Goal: Transaction & Acquisition: Book appointment/travel/reservation

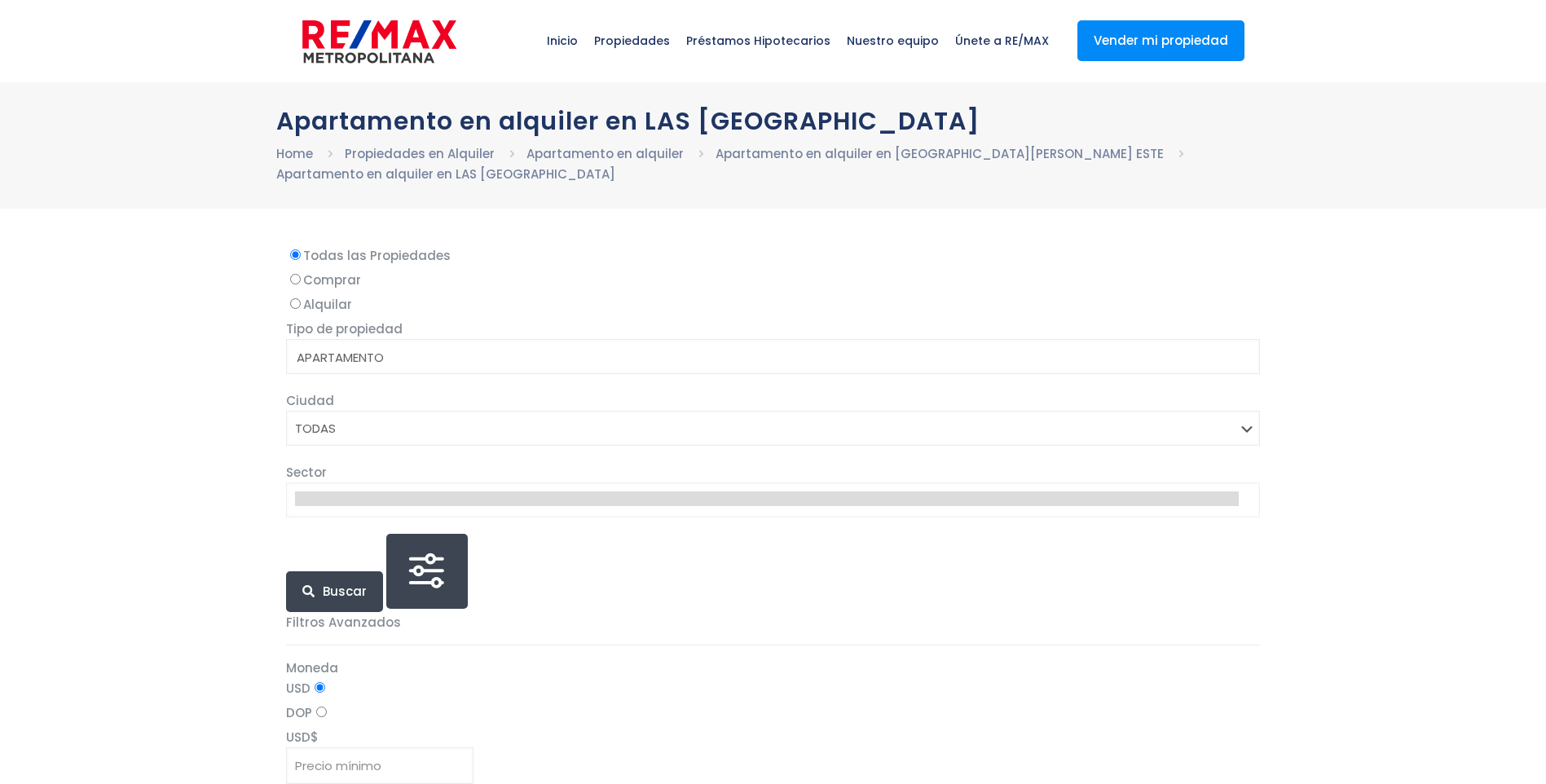
select select
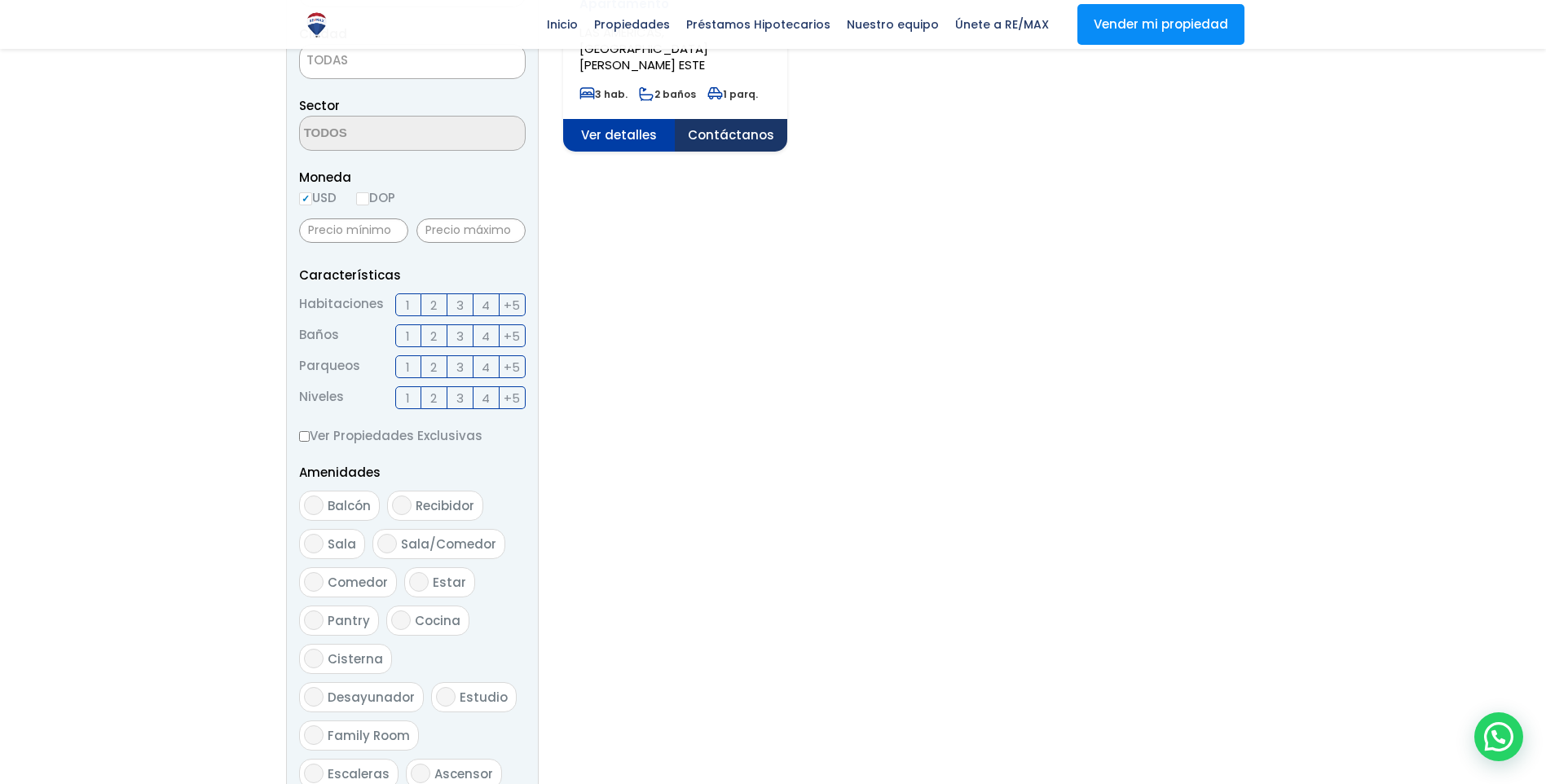
scroll to position [489, 0]
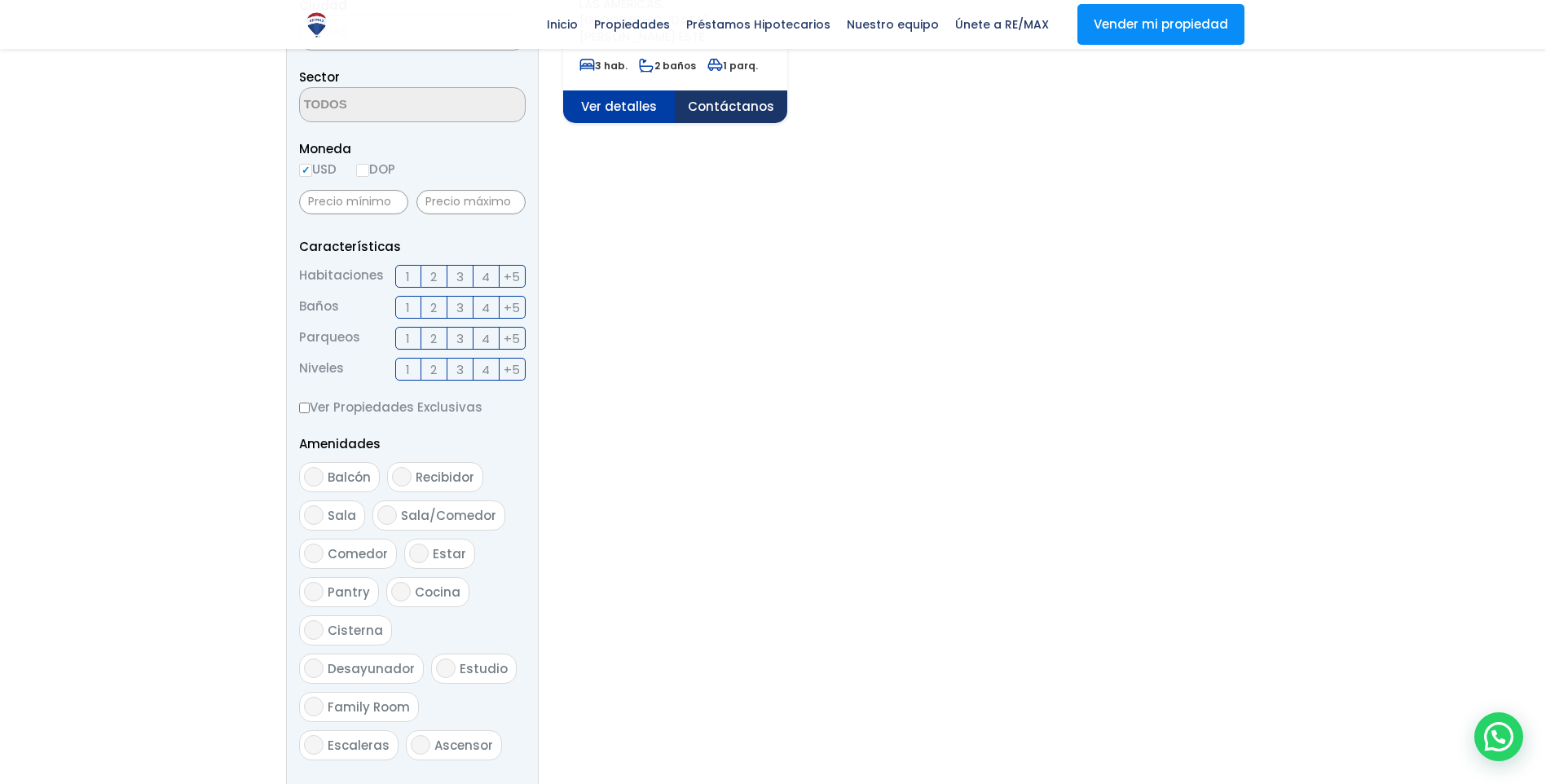
click at [369, 163] on label "DOP" at bounding box center [376, 168] width 39 height 20
click at [0, 0] on input "DOP" at bounding box center [0, 0] width 0 height 0
click at [364, 166] on input "DOP" at bounding box center [363, 170] width 13 height 13
radio input "true"
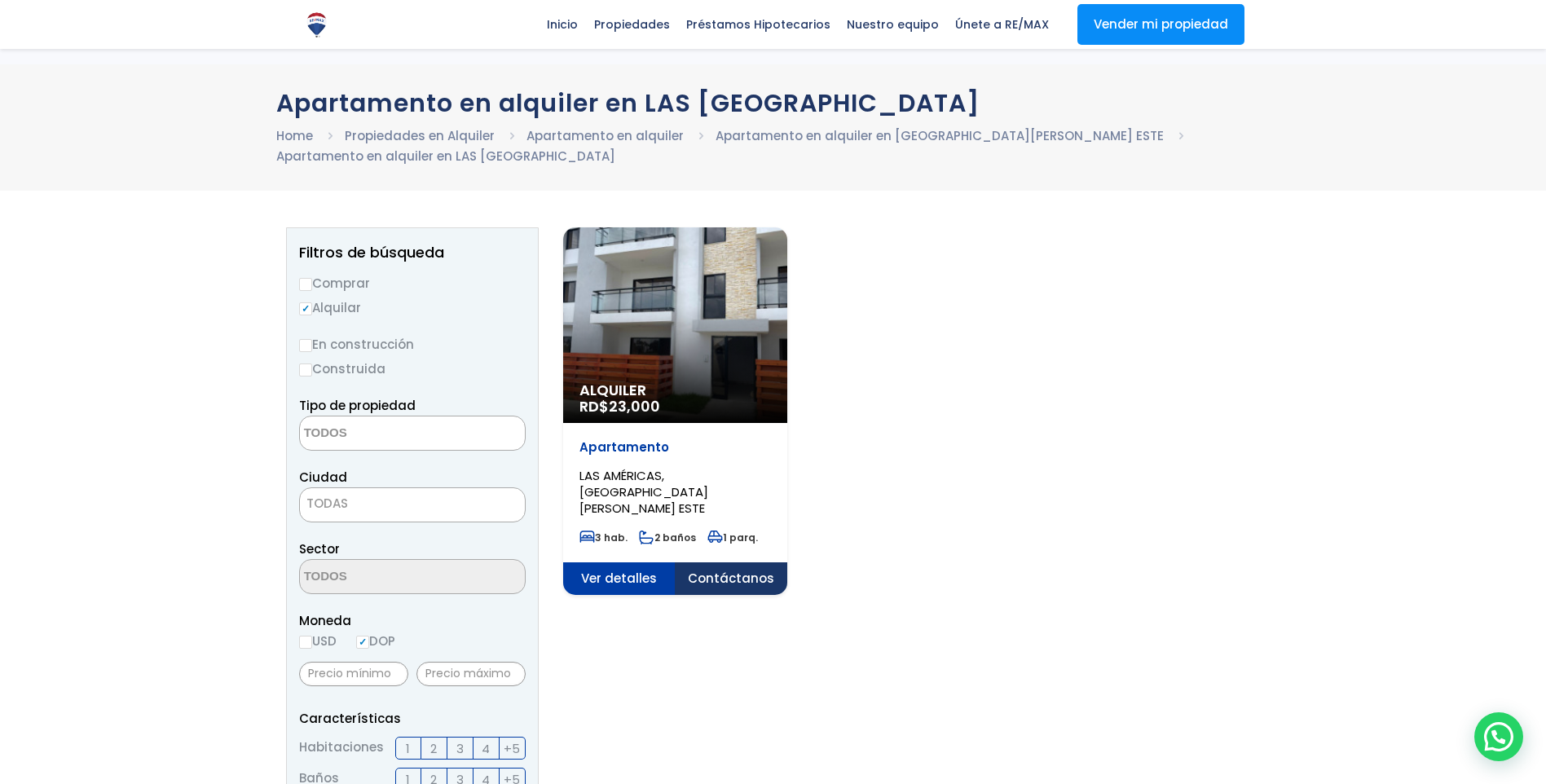
scroll to position [0, 0]
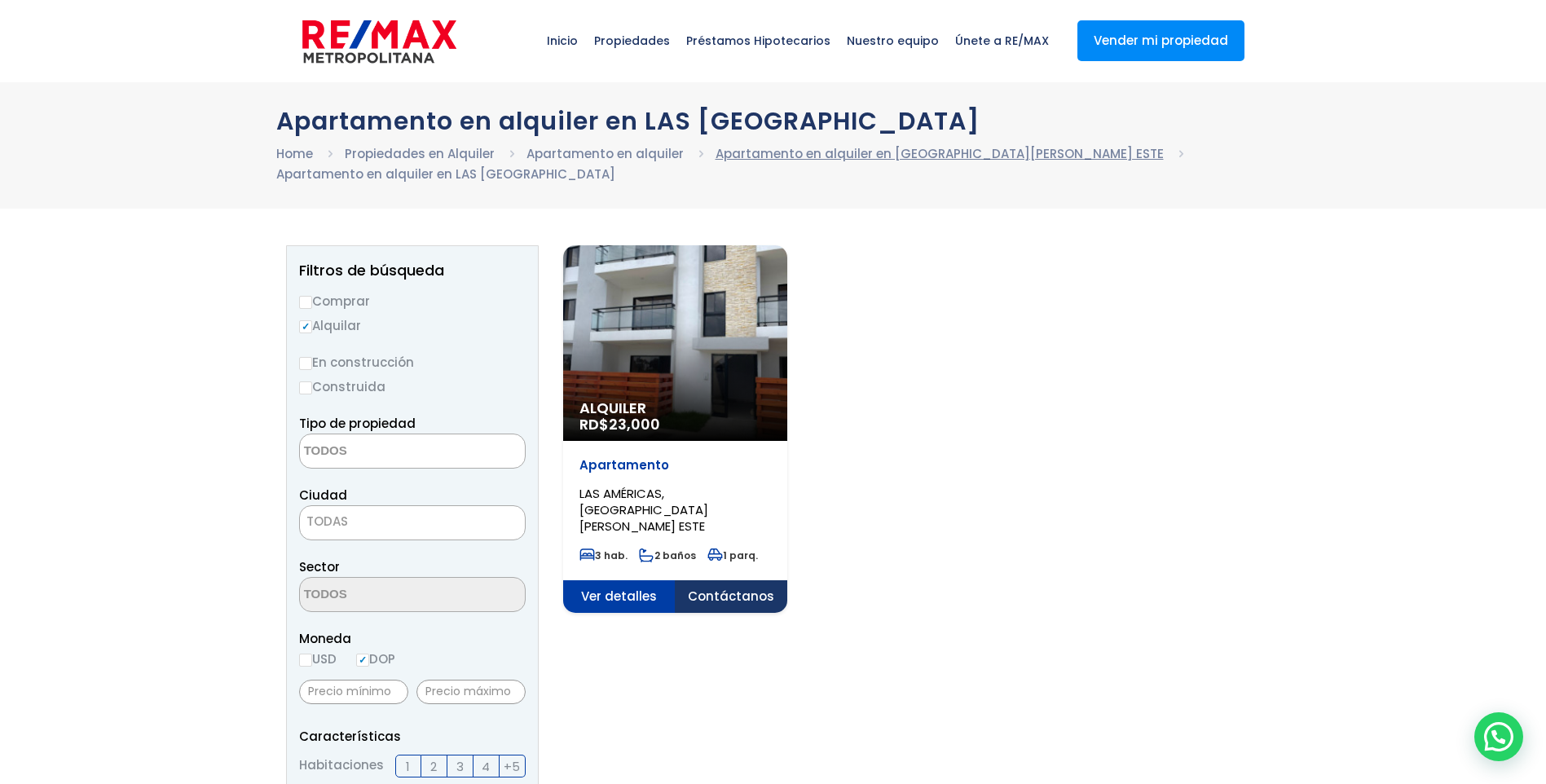
click at [858, 146] on link "Apartamento en alquiler en [GEOGRAPHIC_DATA][PERSON_NAME] ESTE" at bounding box center [940, 154] width 448 height 17
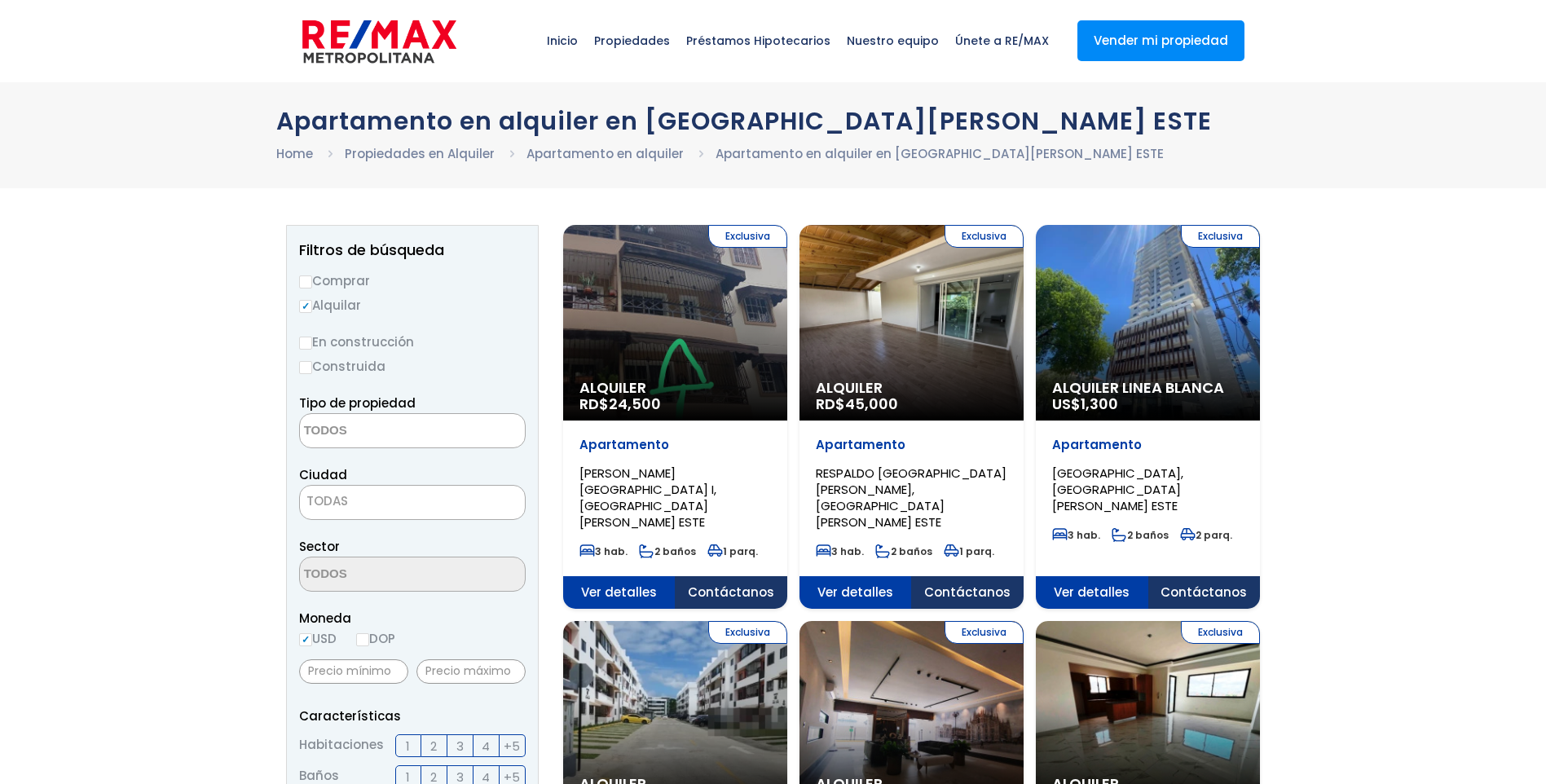
select select
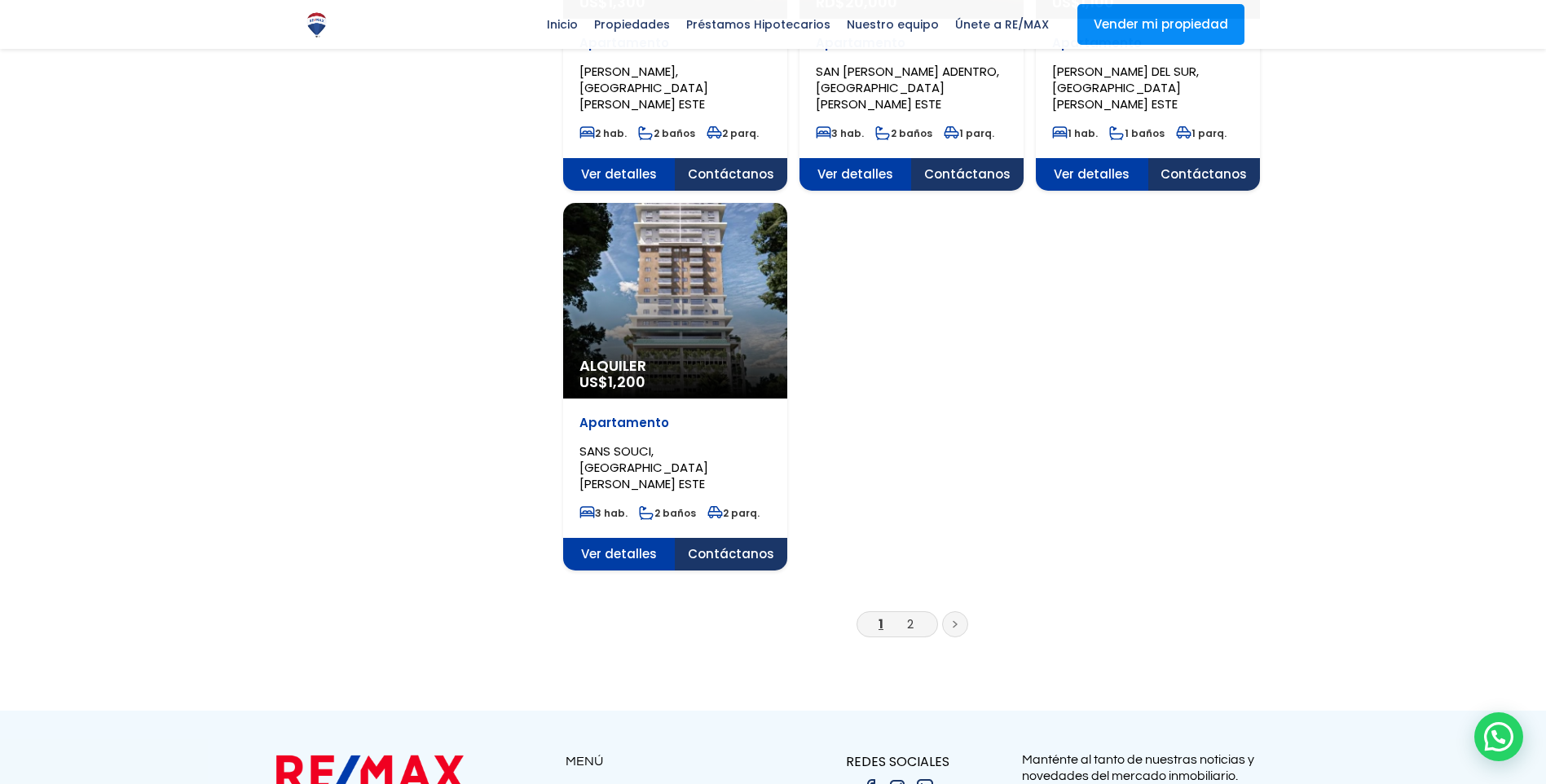
scroll to position [1956, 0]
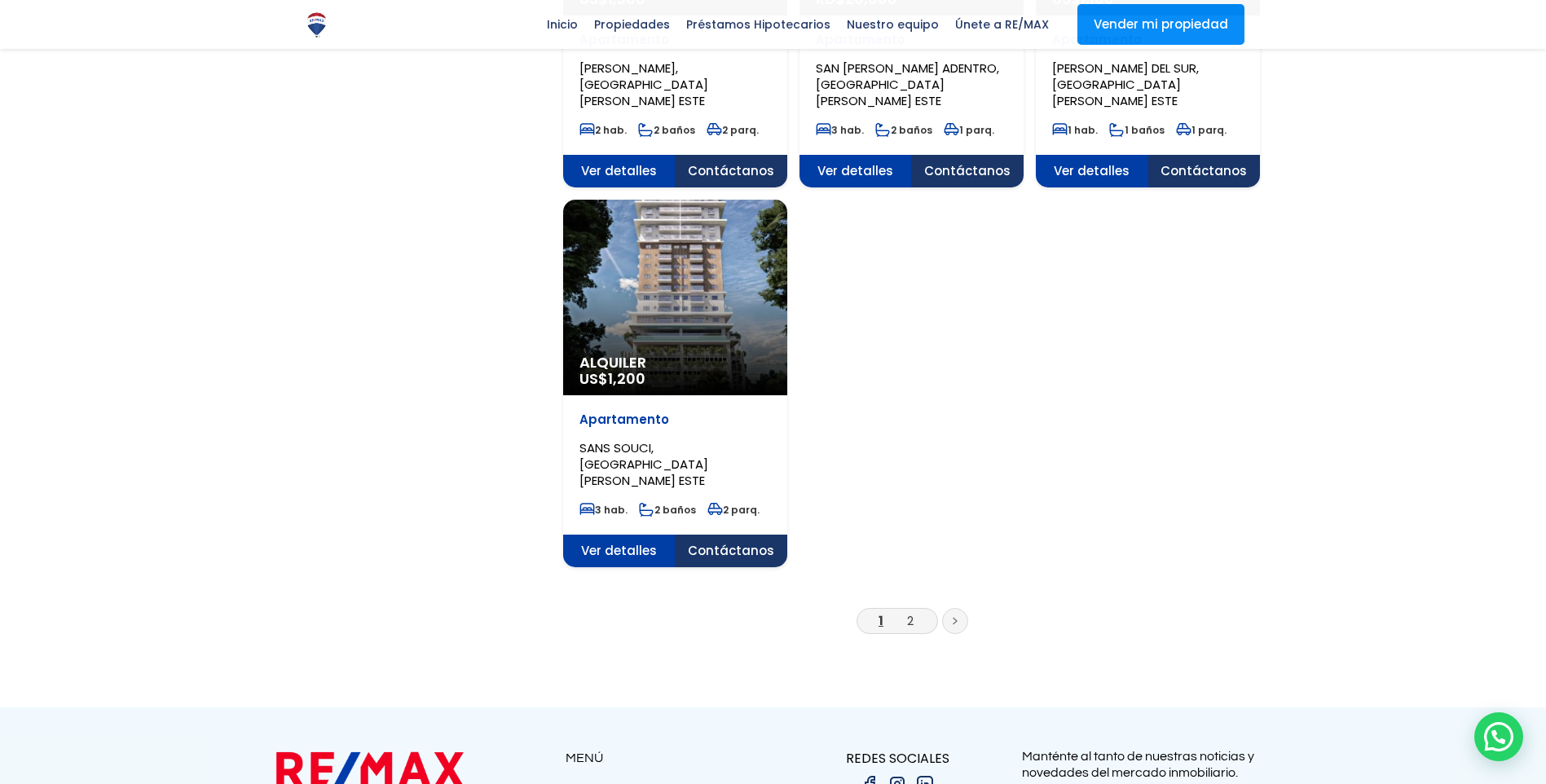
click at [959, 608] on link at bounding box center [954, 621] width 26 height 26
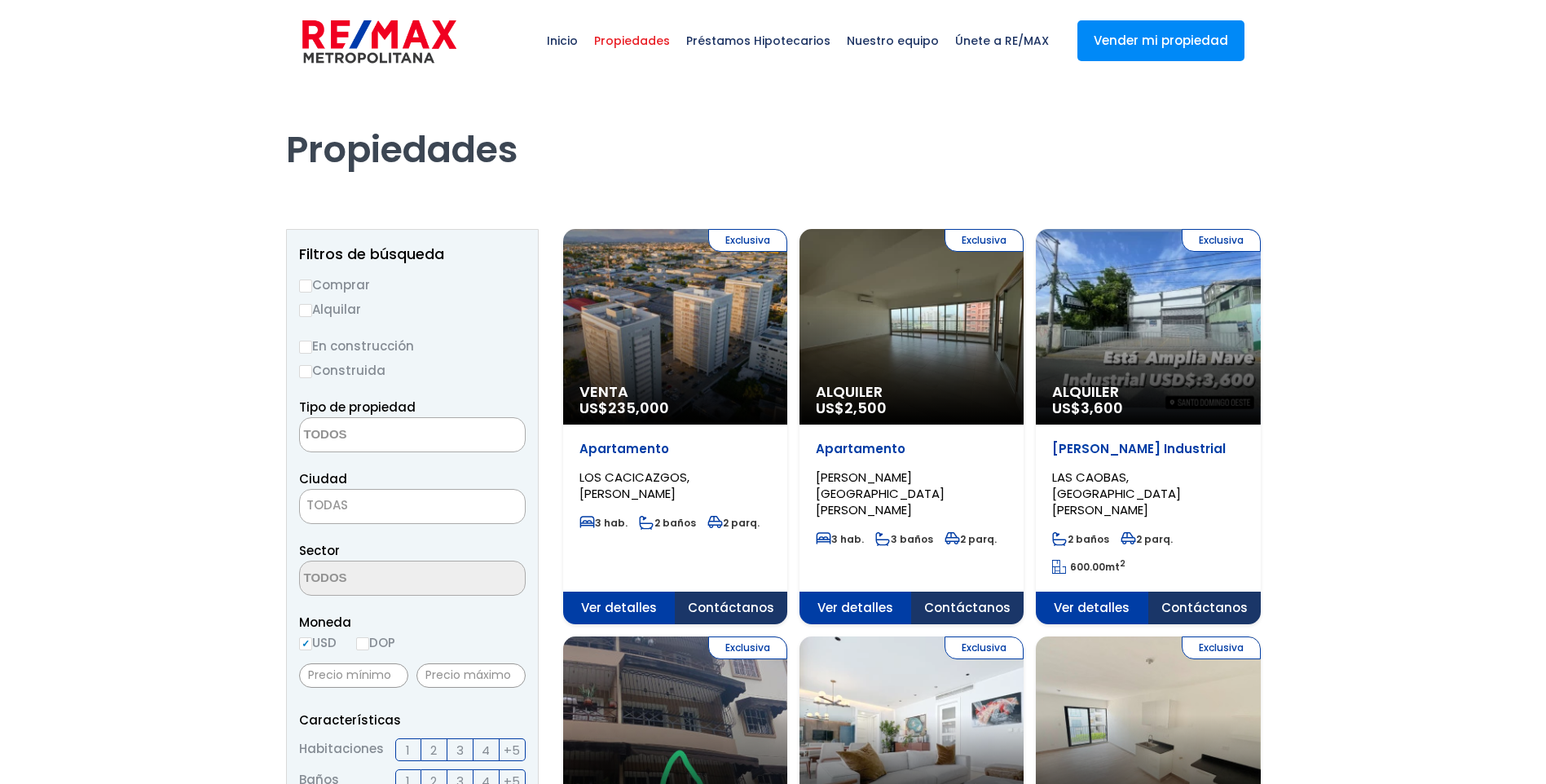
select select
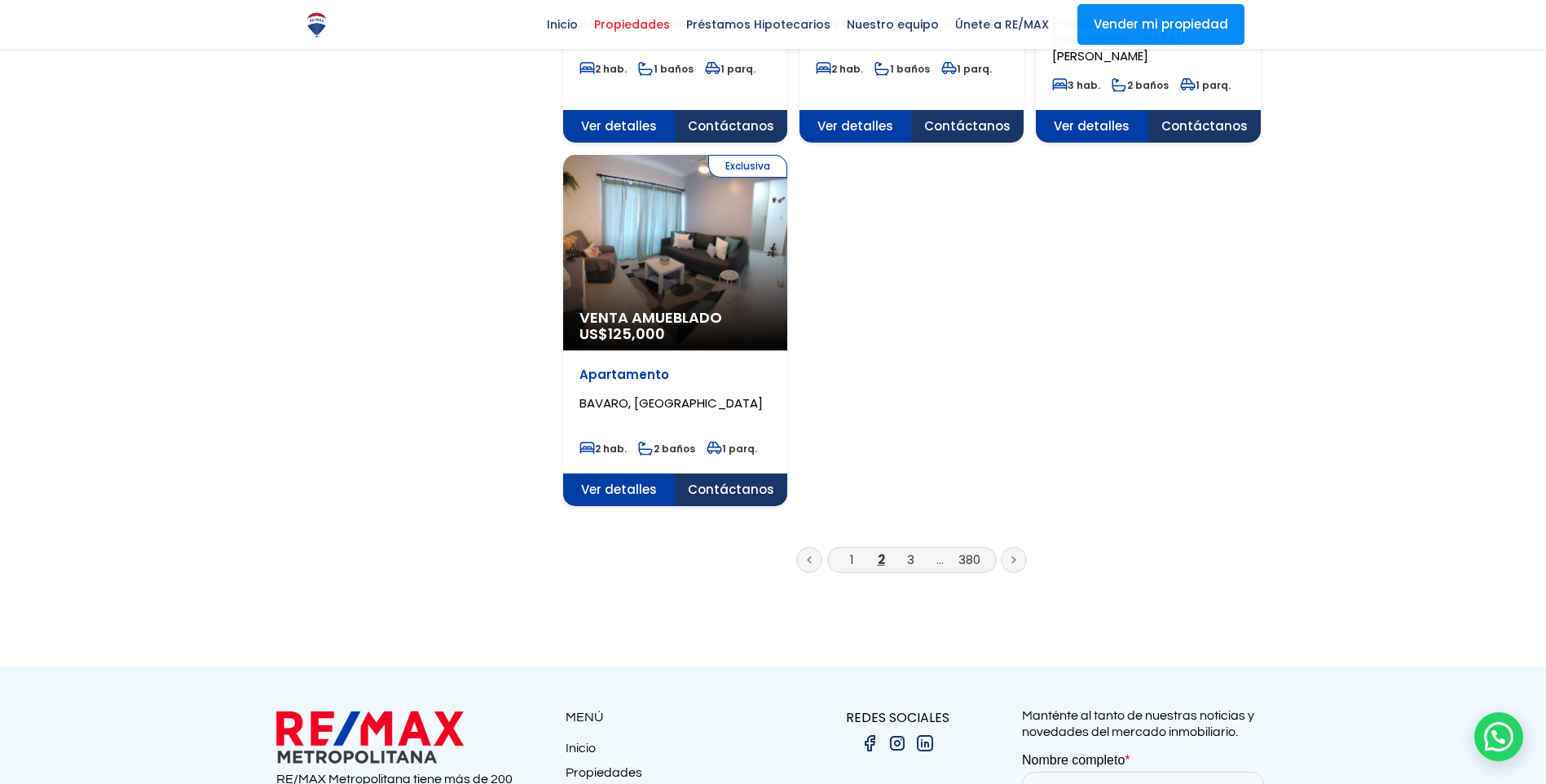
scroll to position [2037, 0]
